Goal: Information Seeking & Learning: Check status

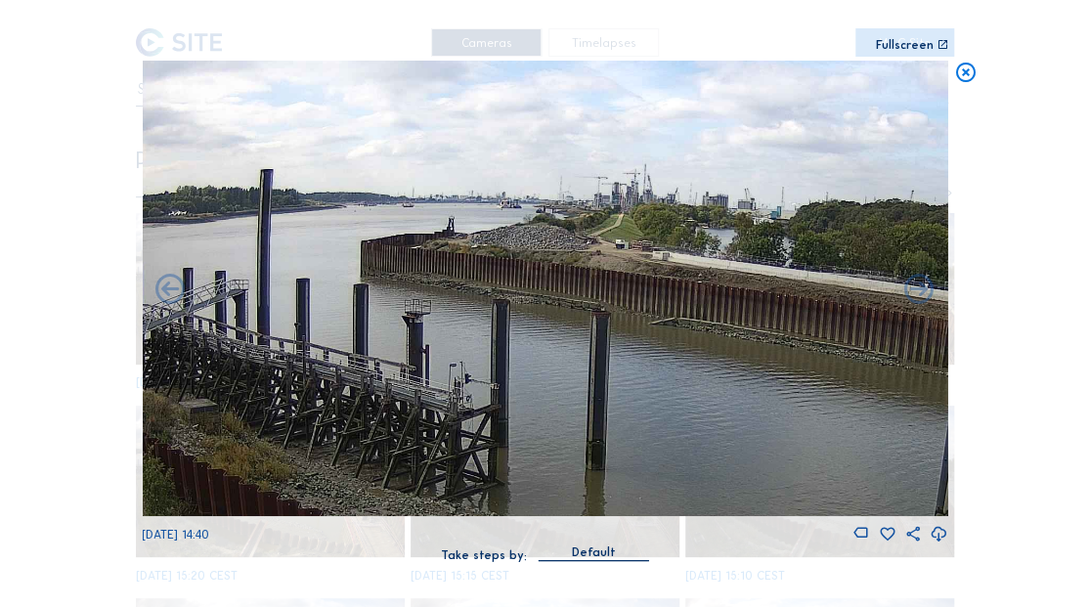
drag, startPoint x: 368, startPoint y: 257, endPoint x: 759, endPoint y: 324, distance: 396.7
click at [775, 327] on img at bounding box center [545, 289] width 806 height 456
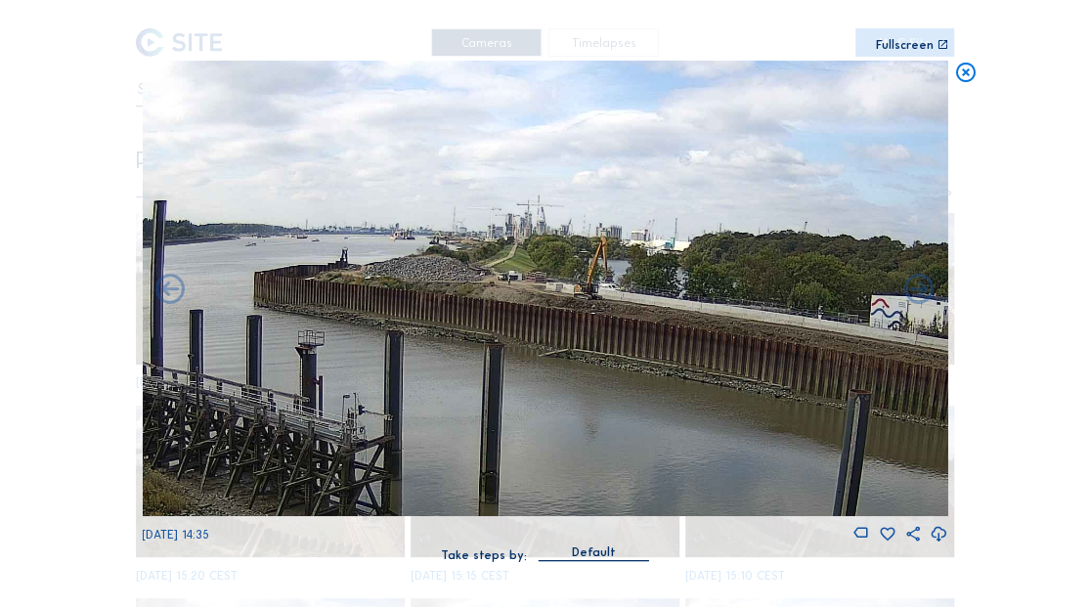
drag, startPoint x: 559, startPoint y: 281, endPoint x: 514, endPoint y: 319, distance: 59.0
click at [514, 319] on img at bounding box center [545, 289] width 806 height 456
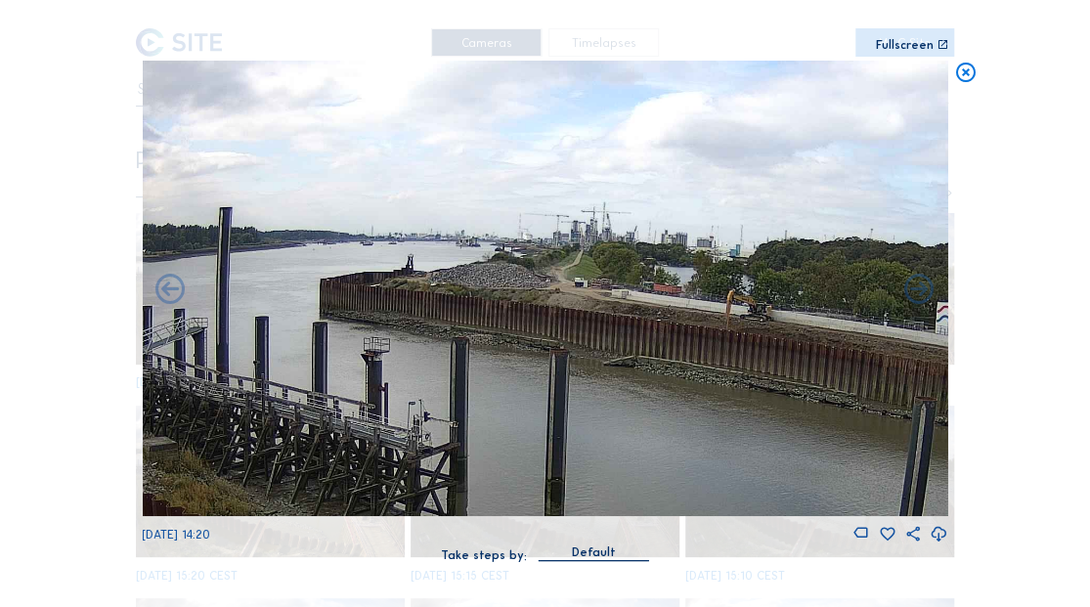
click at [966, 69] on icon at bounding box center [964, 73] width 23 height 24
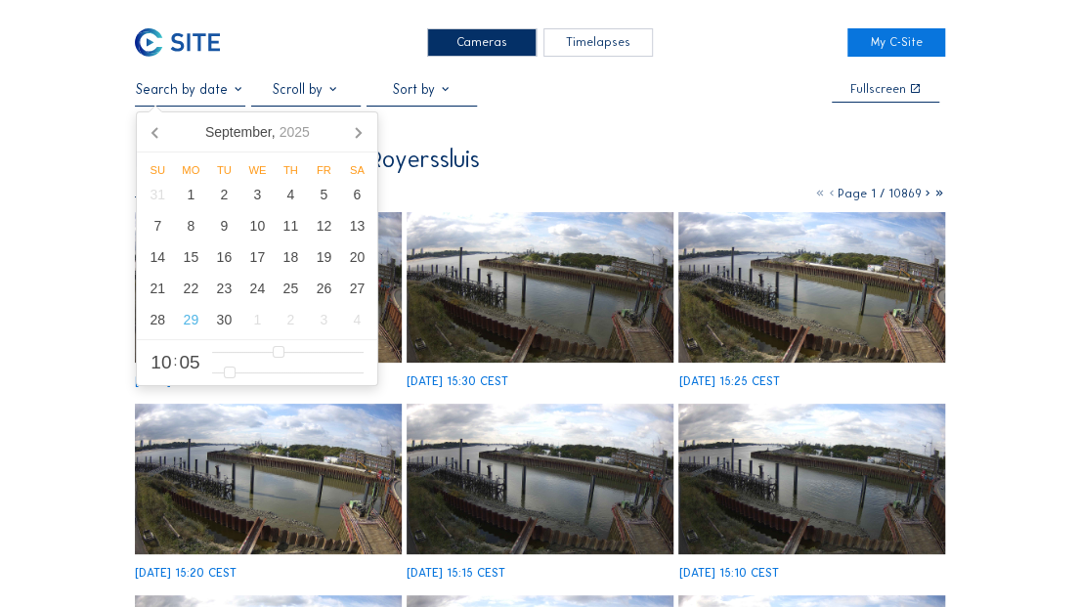
click at [221, 89] on input "text" at bounding box center [190, 89] width 110 height 17
click at [291, 287] on div "25" at bounding box center [290, 288] width 33 height 31
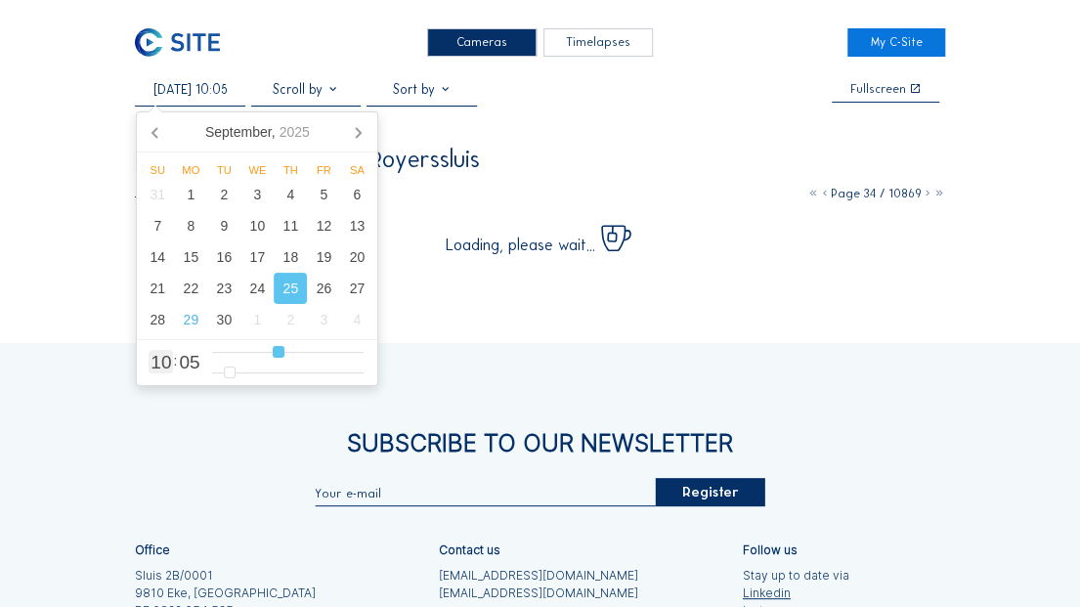
type input "[DATE] 15:05"
type input "15"
click at [311, 346] on input "range" at bounding box center [288, 352] width 153 height 17
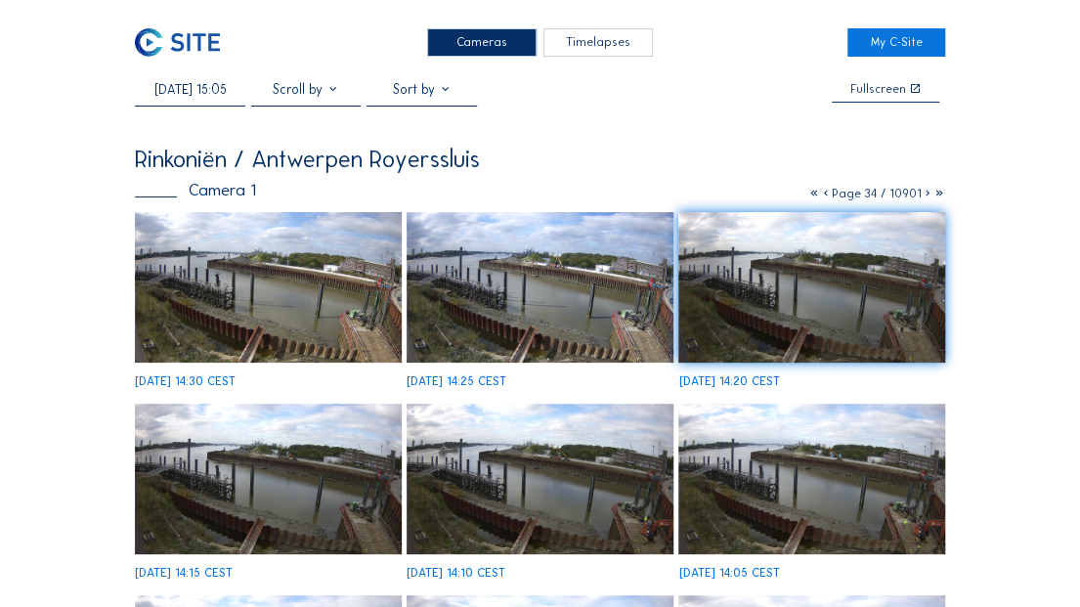
click at [529, 322] on img at bounding box center [540, 287] width 266 height 151
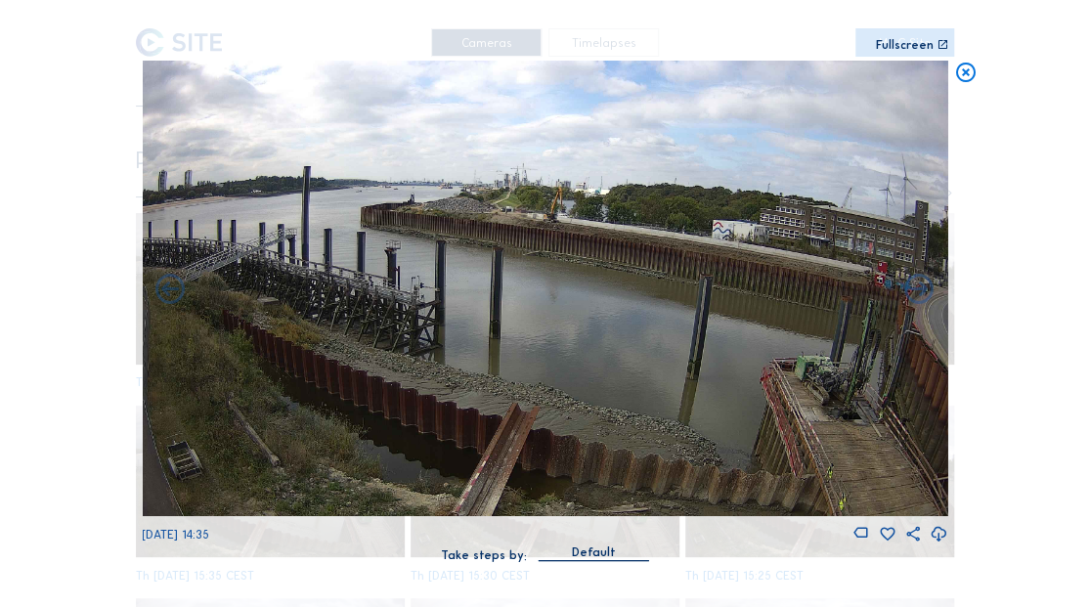
click at [963, 80] on icon at bounding box center [964, 73] width 23 height 24
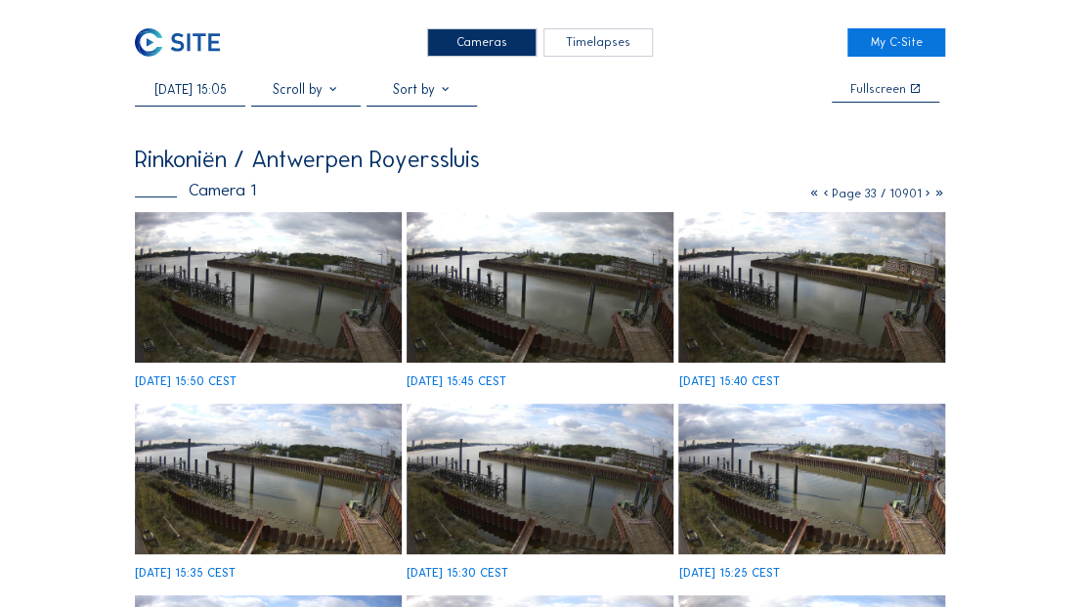
click at [211, 90] on input "[DATE] 15:05" at bounding box center [190, 89] width 110 height 17
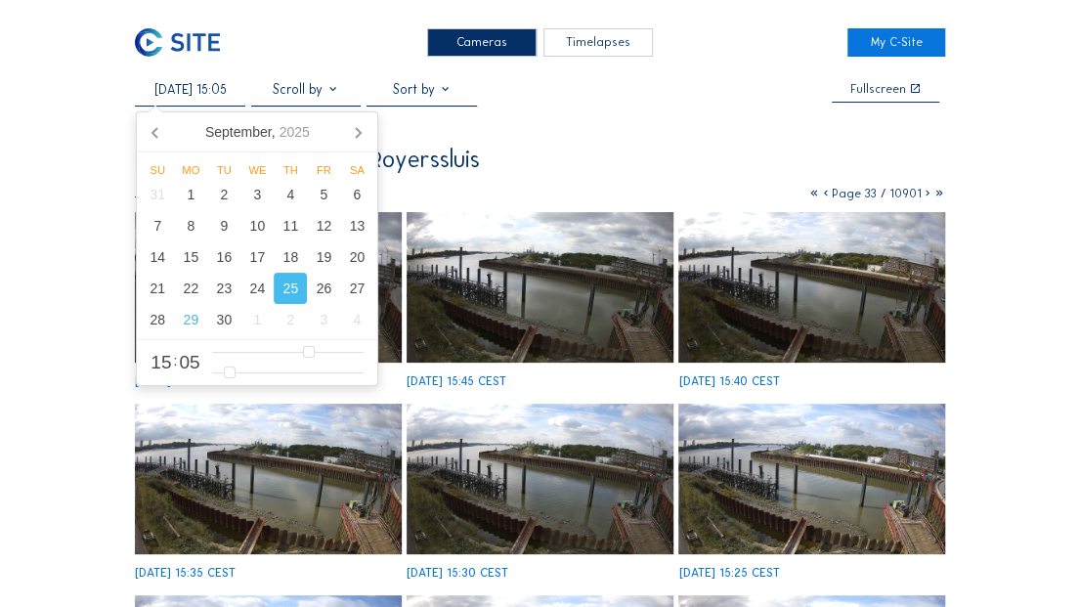
click at [295, 288] on div "25" at bounding box center [290, 288] width 33 height 31
click at [289, 289] on div "25" at bounding box center [290, 288] width 33 height 31
type input "[DATE] 15:05"
click at [310, 352] on input "range" at bounding box center [288, 352] width 153 height 17
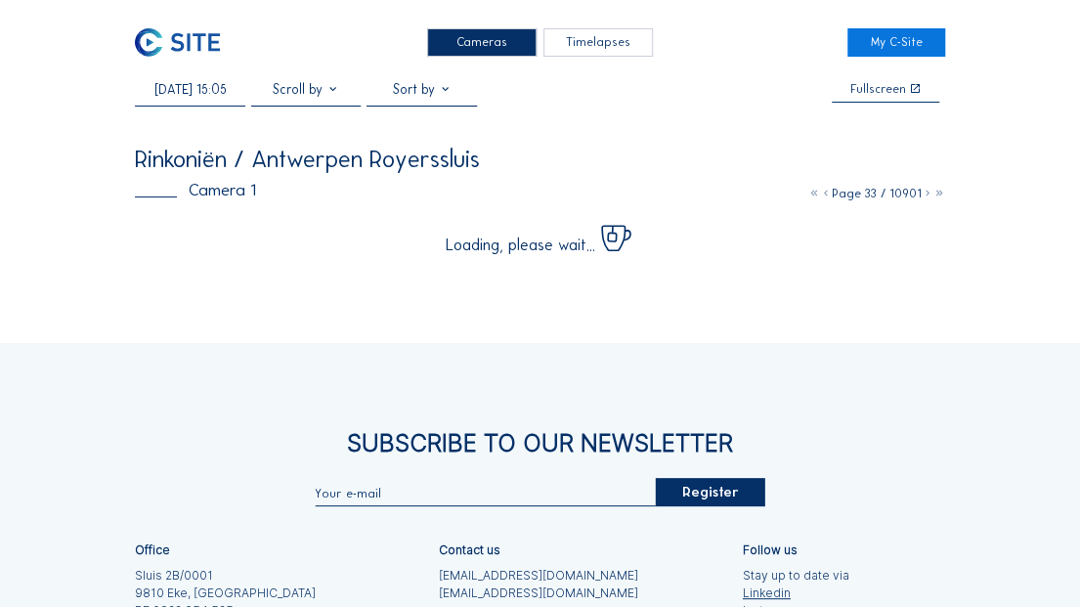
click at [966, 152] on div "Cameras Timelapses My C-Site [DATE] 15:05 Fullscreen Rinkoniën / Antwerpen Roye…" at bounding box center [540, 412] width 1080 height 824
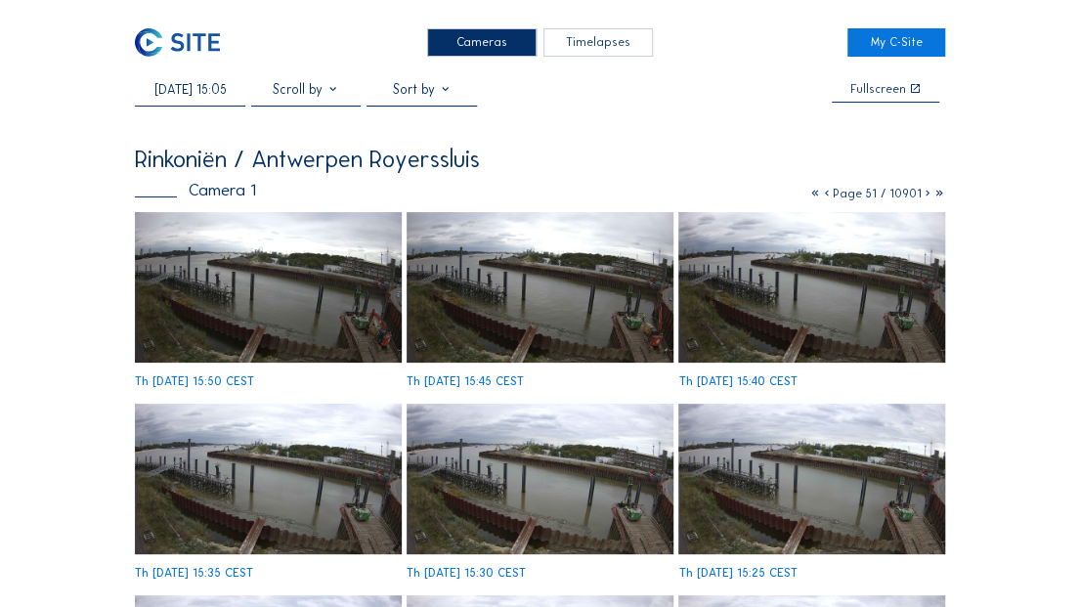
click at [585, 325] on img at bounding box center [540, 287] width 266 height 151
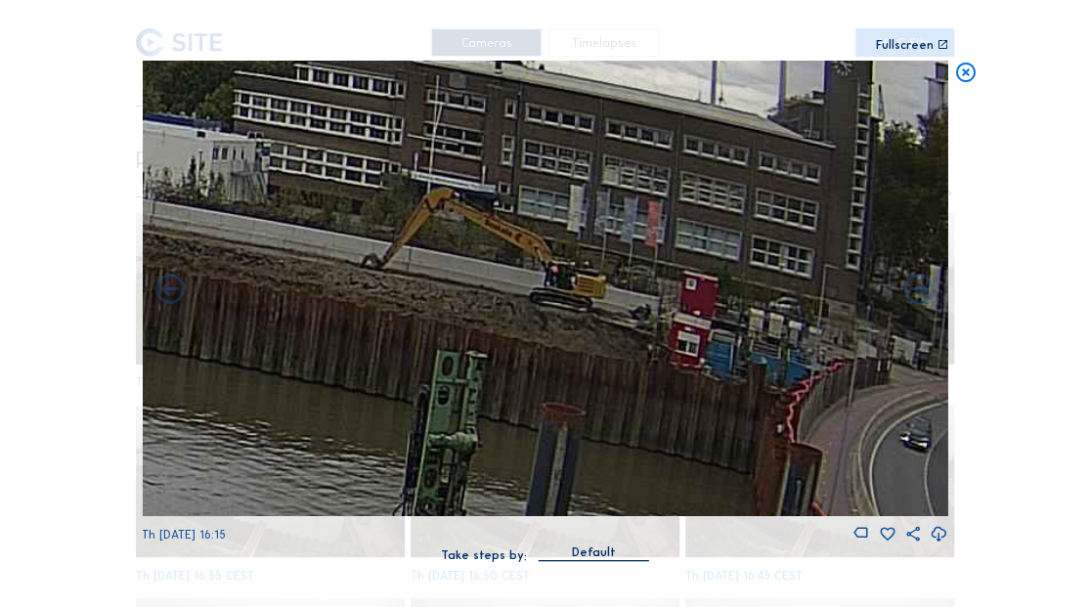
drag, startPoint x: 446, startPoint y: 342, endPoint x: 415, endPoint y: 360, distance: 35.9
click at [415, 360] on img at bounding box center [545, 289] width 806 height 456
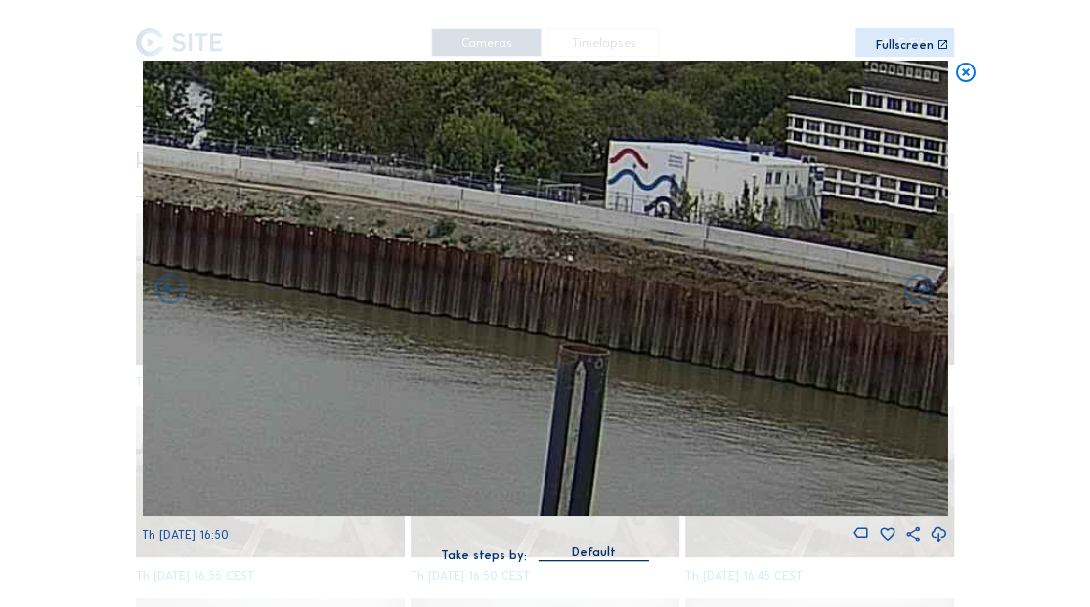
drag, startPoint x: 401, startPoint y: 342, endPoint x: 814, endPoint y: 349, distance: 412.7
click at [964, 350] on div "Scroll to travel through time | Press 'Alt' Button + Scroll to Zoom | Click and…" at bounding box center [545, 303] width 1090 height 607
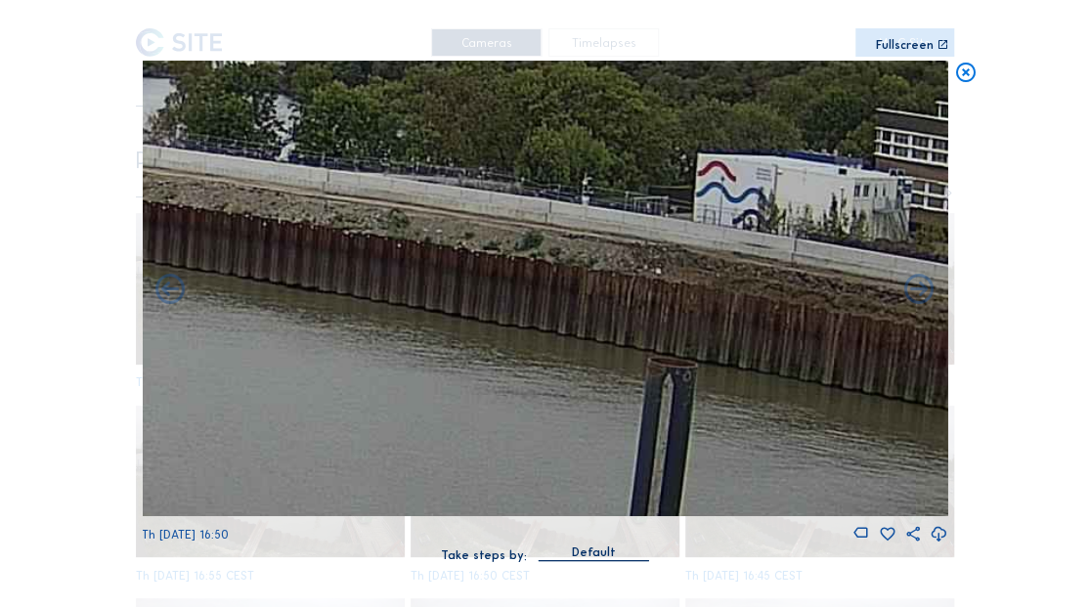
drag, startPoint x: 541, startPoint y: 338, endPoint x: 761, endPoint y: 367, distance: 221.8
click at [761, 367] on img at bounding box center [545, 289] width 806 height 456
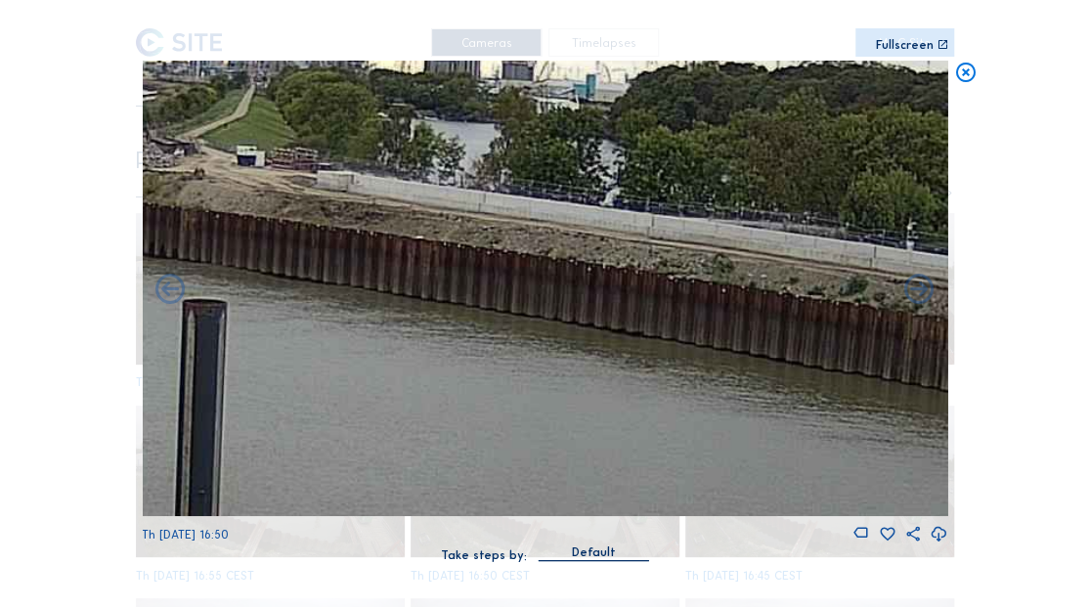
drag, startPoint x: 445, startPoint y: 349, endPoint x: 696, endPoint y: 366, distance: 251.8
click at [696, 366] on img at bounding box center [545, 289] width 806 height 456
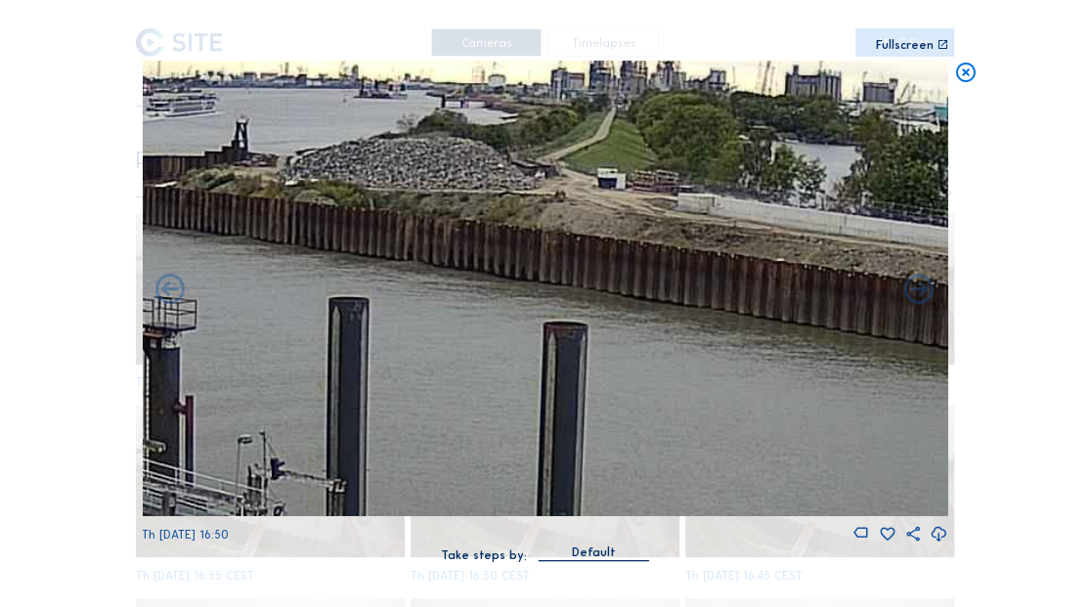
click at [579, 330] on img at bounding box center [545, 289] width 806 height 456
